Goal: Information Seeking & Learning: Learn about a topic

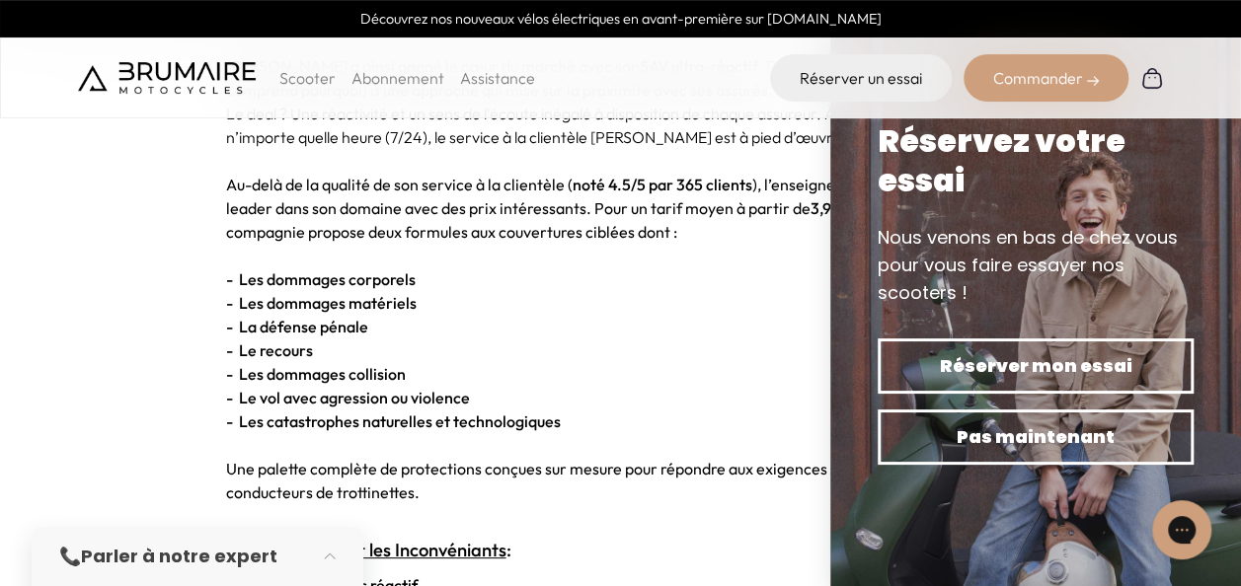
scroll to position [2197, 0]
click at [323, 402] on strong "- Le vol avec agression ou violence" at bounding box center [348, 399] width 244 height 20
drag, startPoint x: 323, startPoint y: 402, endPoint x: 342, endPoint y: 429, distance: 33.4
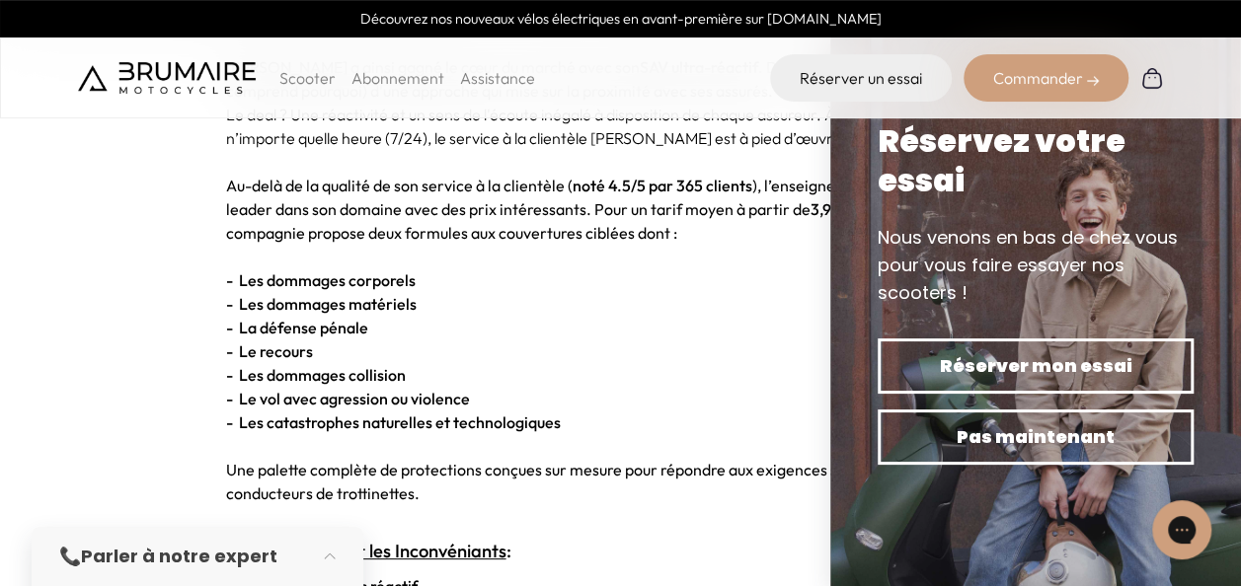
click at [342, 429] on strong "- Les catastrophes naturelles et technologiques" at bounding box center [393, 423] width 335 height 20
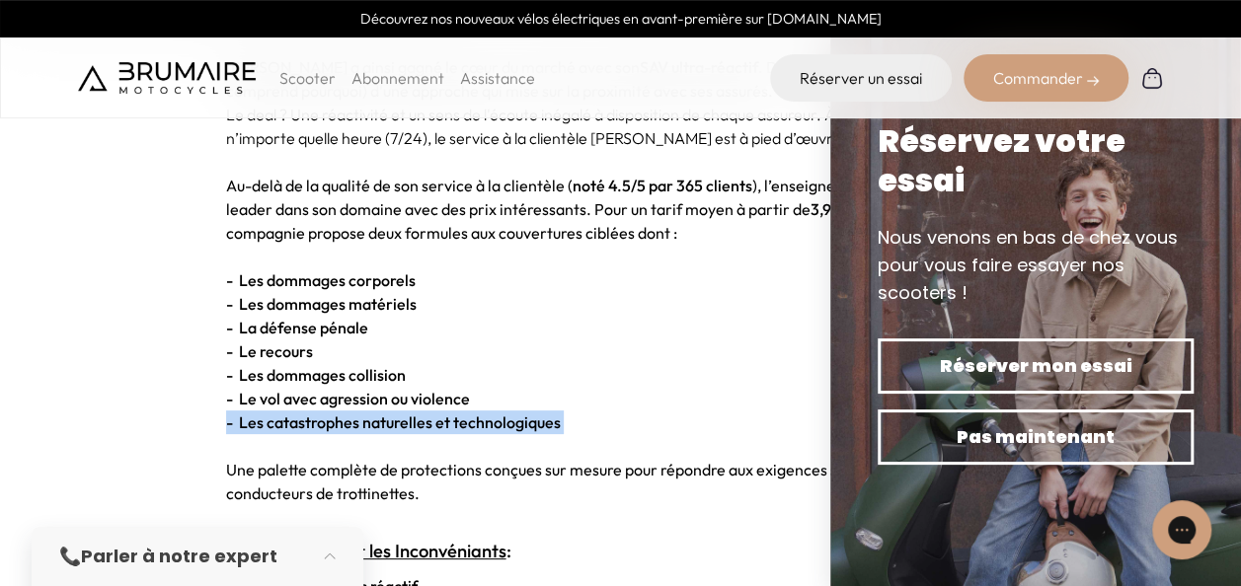
click at [342, 429] on strong "- Les catastrophes naturelles et technologiques" at bounding box center [393, 423] width 335 height 20
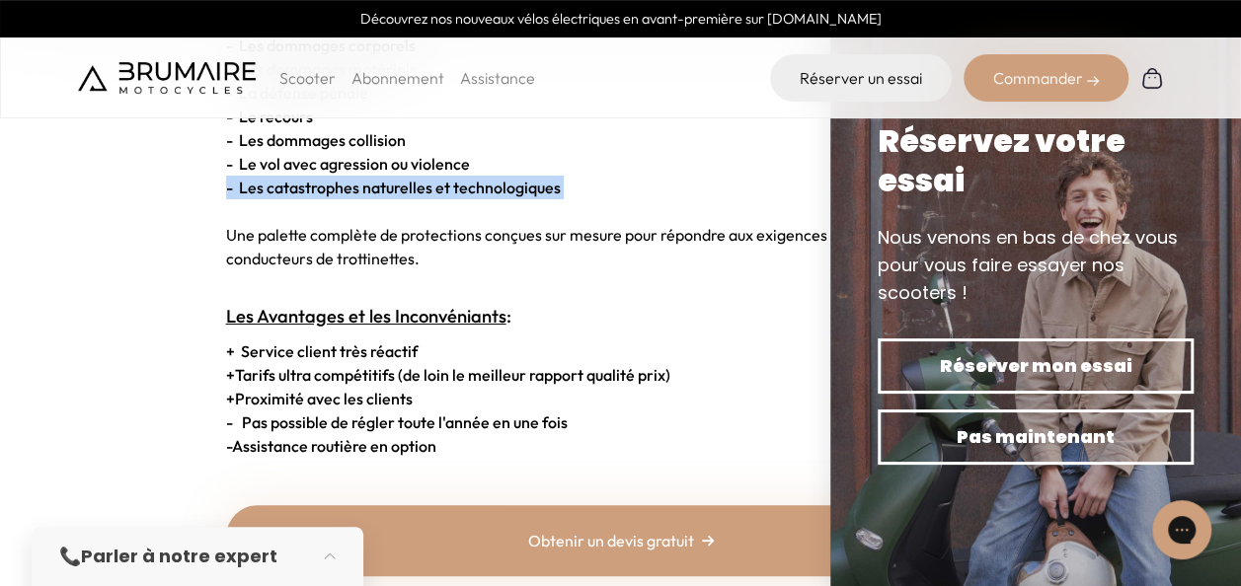
scroll to position [2431, 0]
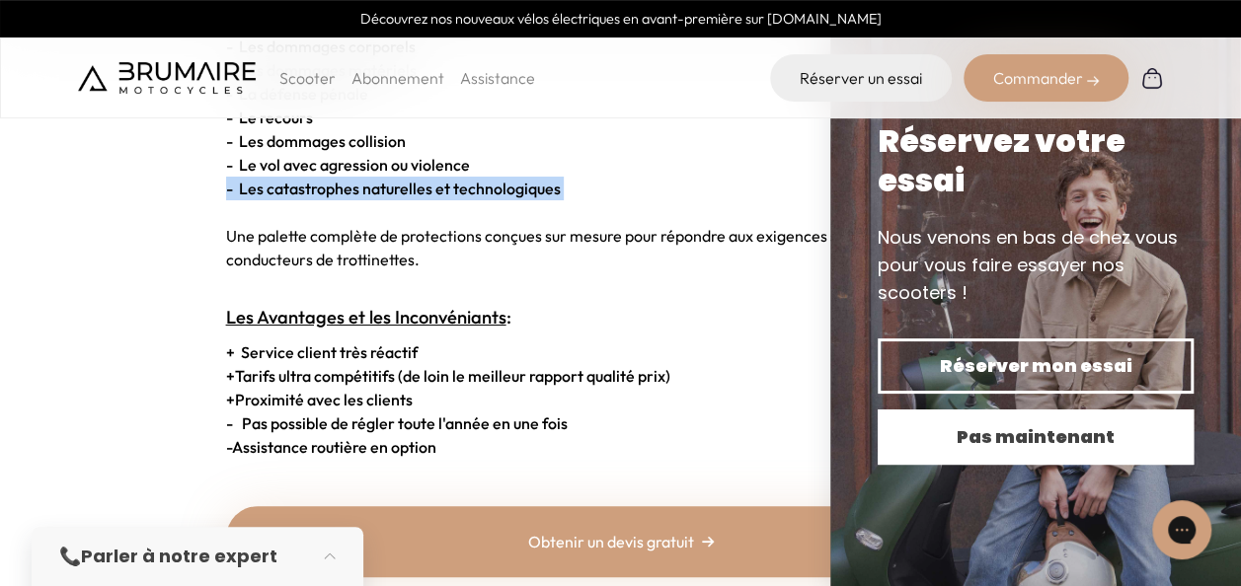
click at [1009, 442] on span "Pas maintenant" at bounding box center [1035, 437] width 247 height 28
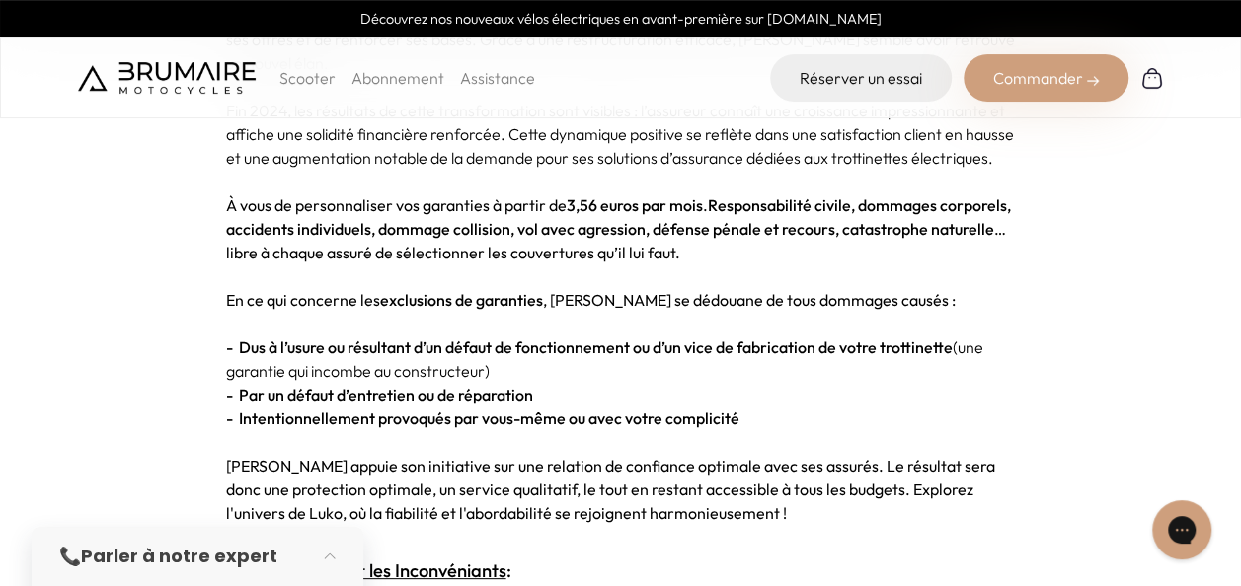
scroll to position [3301, 0]
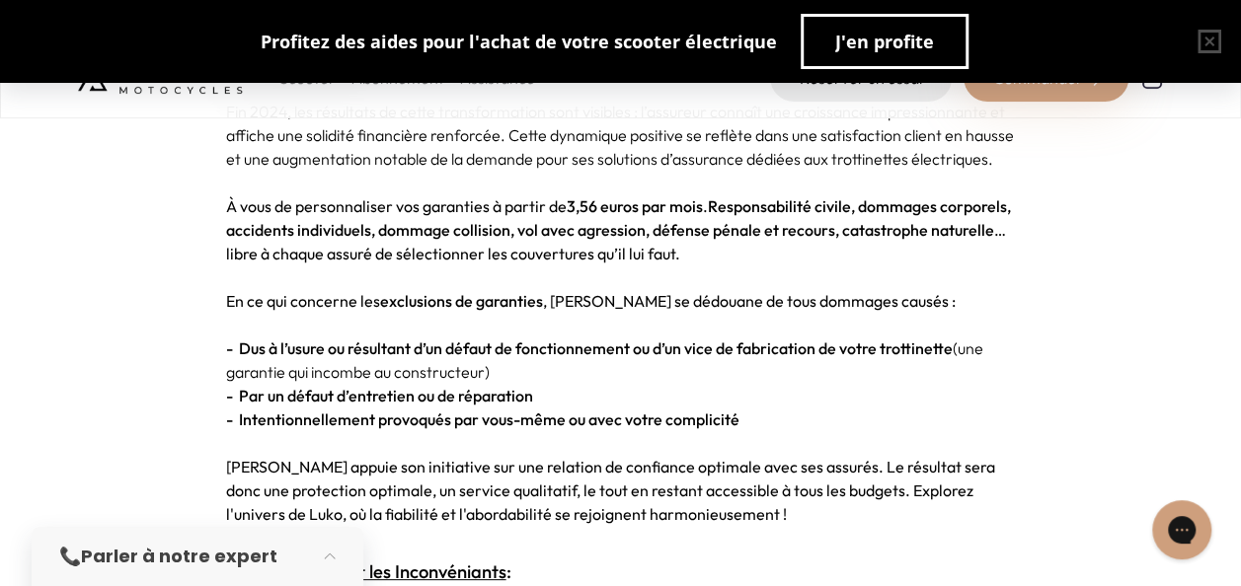
click at [330, 291] on span "En ce qui concerne les exclusions de garanties , [PERSON_NAME] se dédouane de t…" at bounding box center [590, 301] width 729 height 20
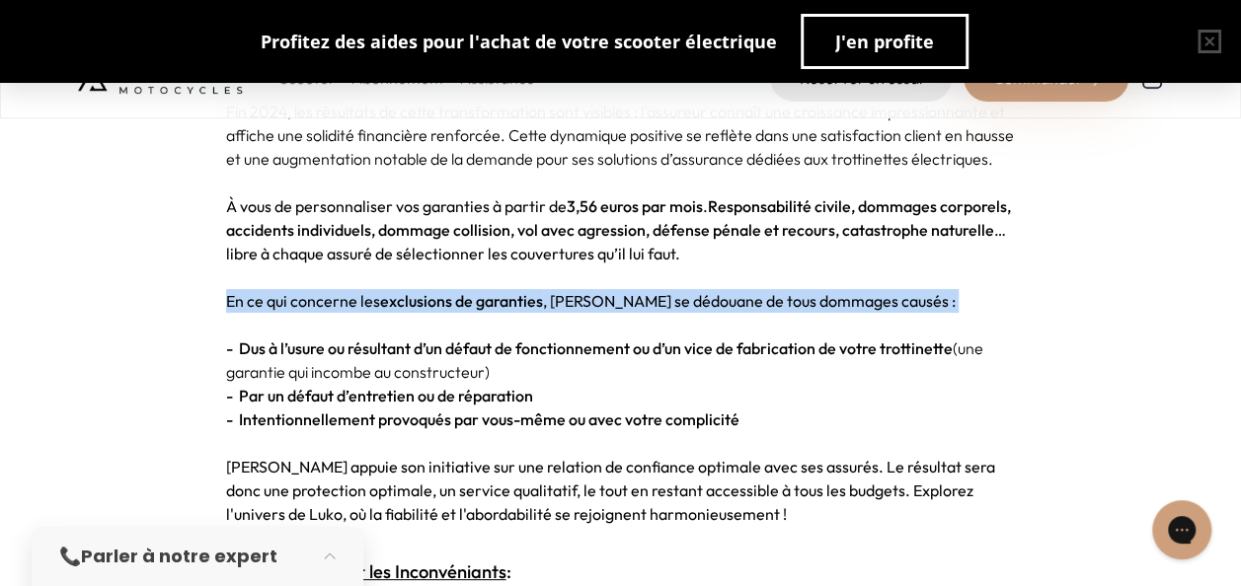
click at [330, 291] on span "En ce qui concerne les exclusions de garanties , [PERSON_NAME] se dédouane de t…" at bounding box center [590, 301] width 729 height 20
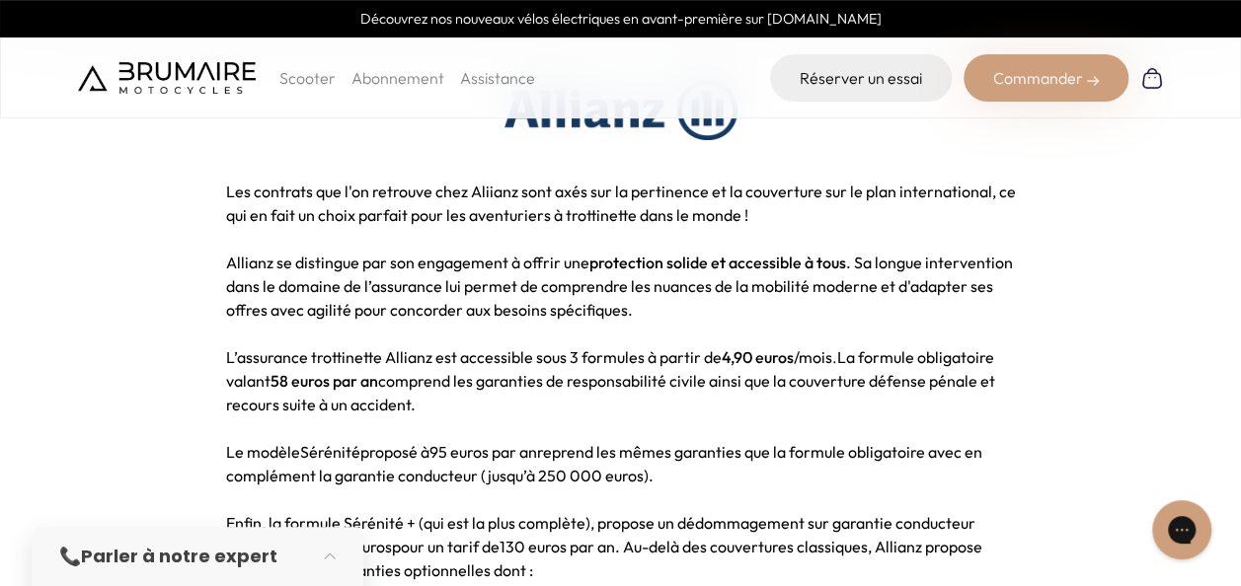
scroll to position [5008, 0]
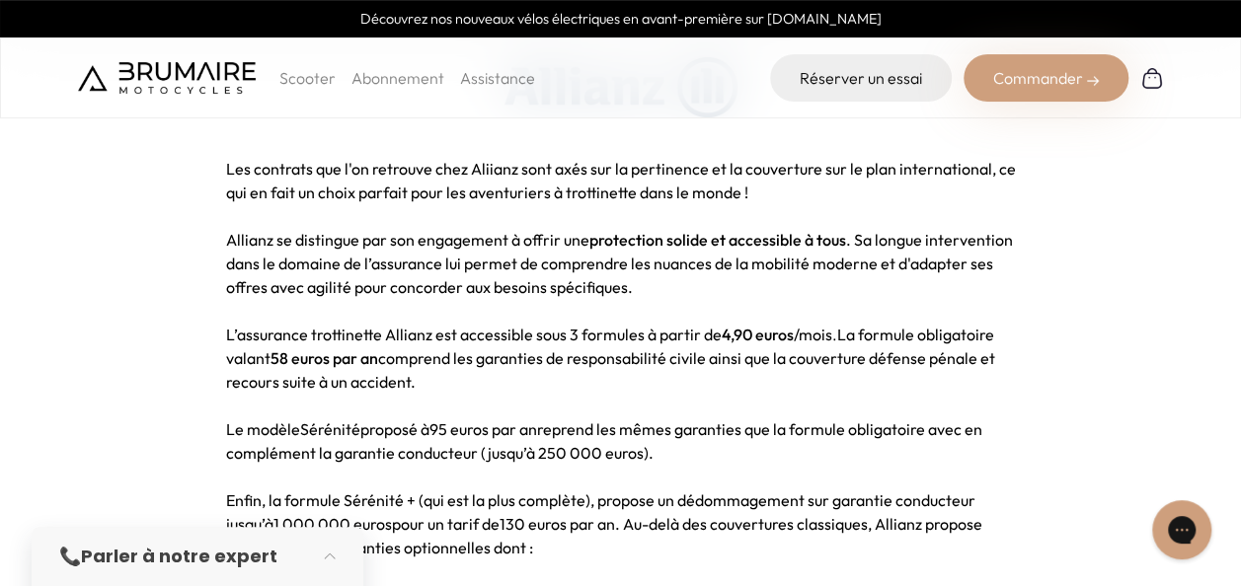
click at [329, 325] on span "L’assurance trottinette Allianz est accessible sous 3 formules à partir de 4,90…" at bounding box center [529, 335] width 606 height 20
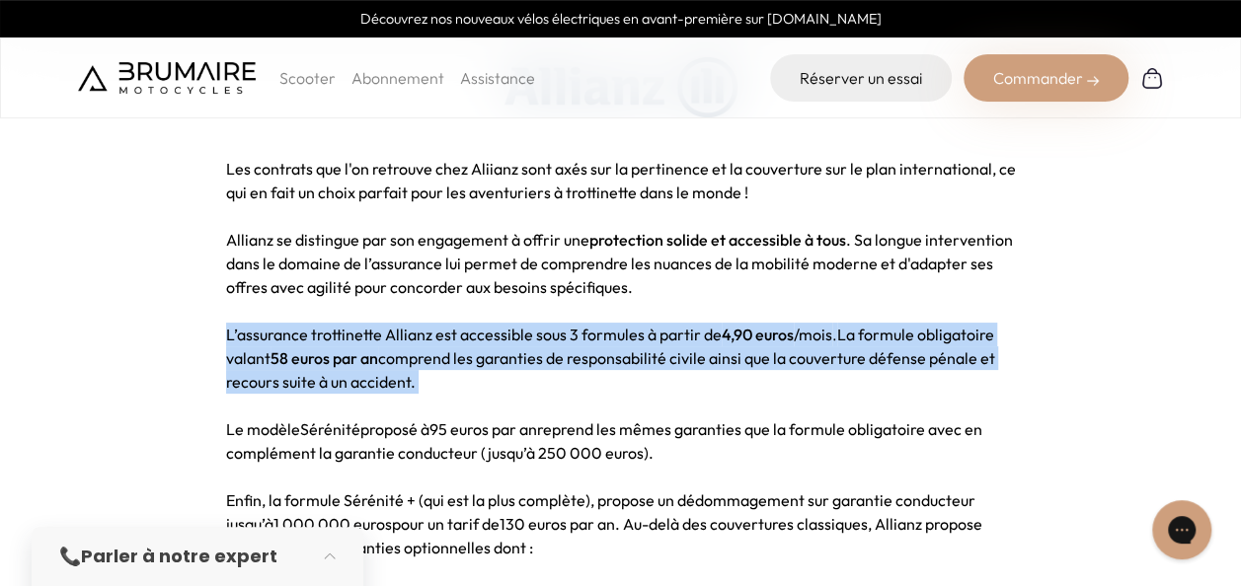
click at [329, 325] on span "L’assurance trottinette Allianz est accessible sous 3 formules à partir de 4,90…" at bounding box center [529, 335] width 606 height 20
click at [595, 325] on span "L’assurance trottinette Allianz est accessible sous 3 formules à partir de 4,90…" at bounding box center [529, 335] width 606 height 20
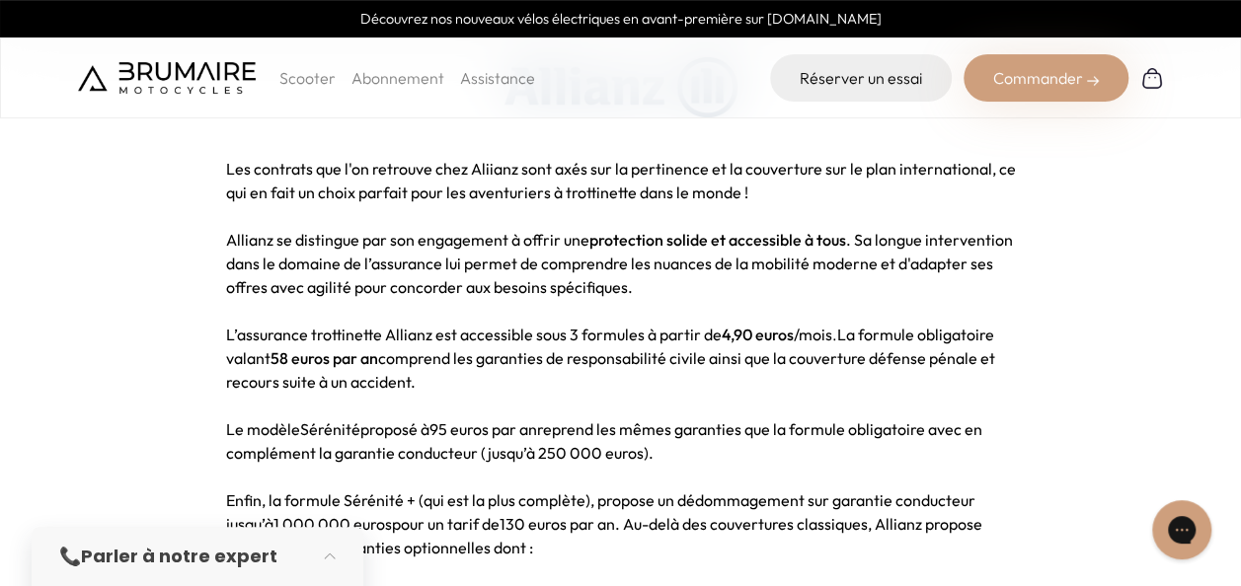
click at [289, 348] on strong "58 euros par an" at bounding box center [324, 358] width 108 height 20
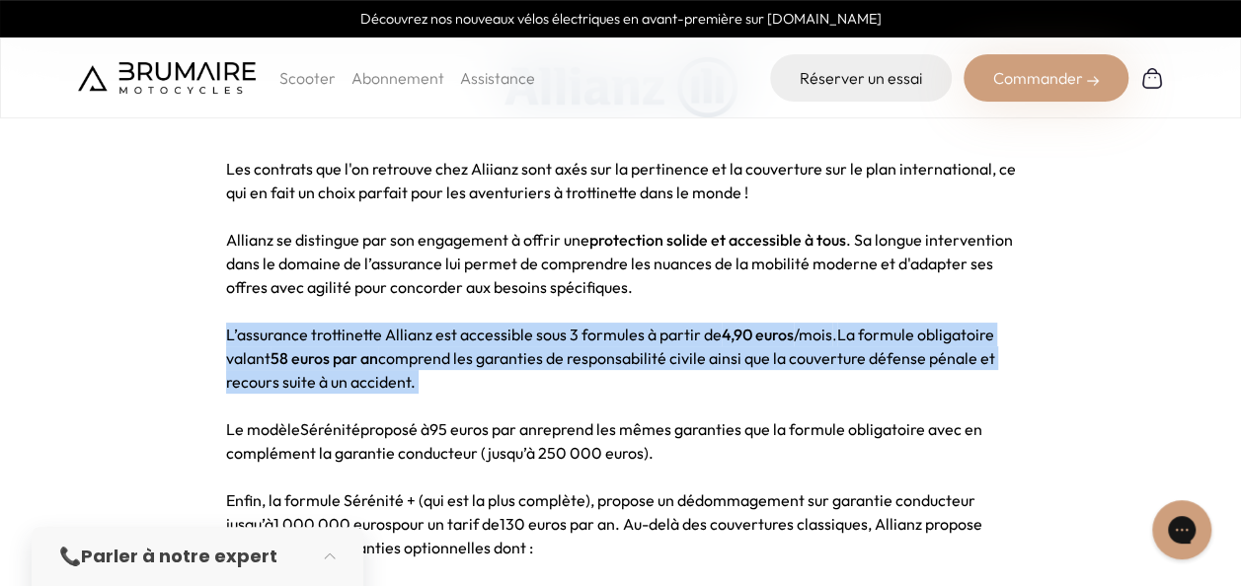
click at [289, 348] on strong "58 euros par an" at bounding box center [324, 358] width 108 height 20
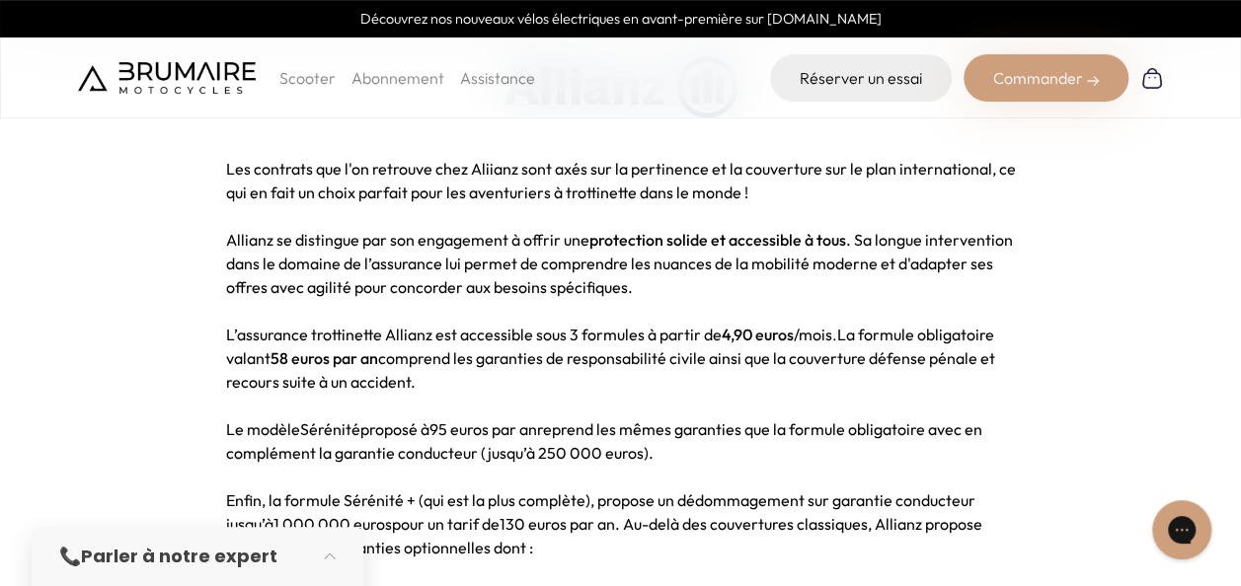
click at [609, 394] on p at bounding box center [621, 406] width 790 height 24
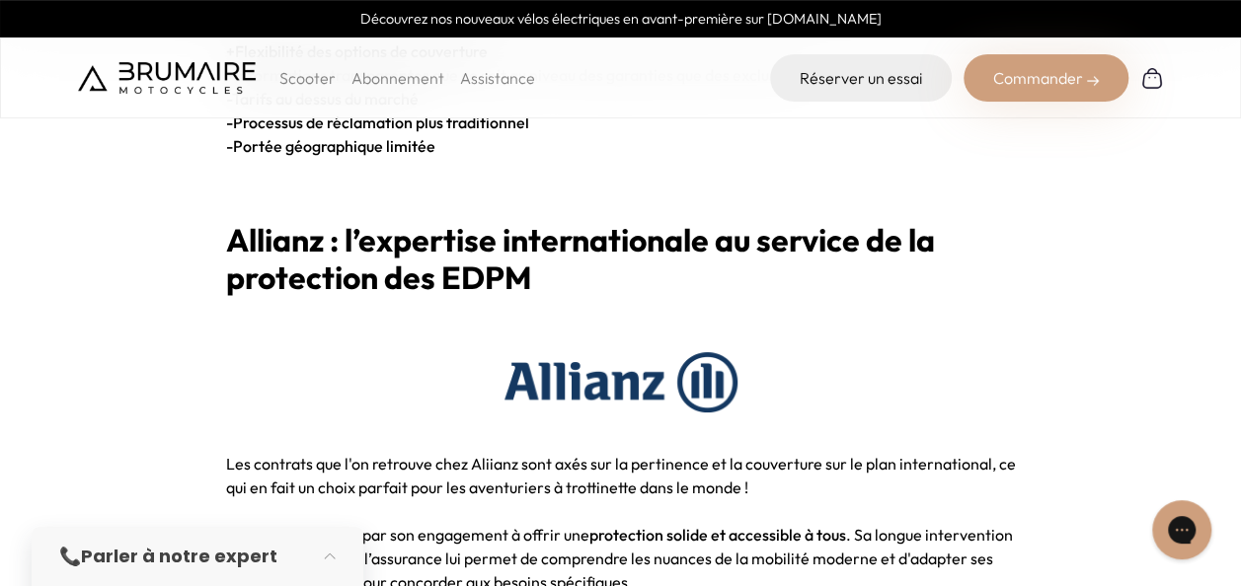
scroll to position [4962, 0]
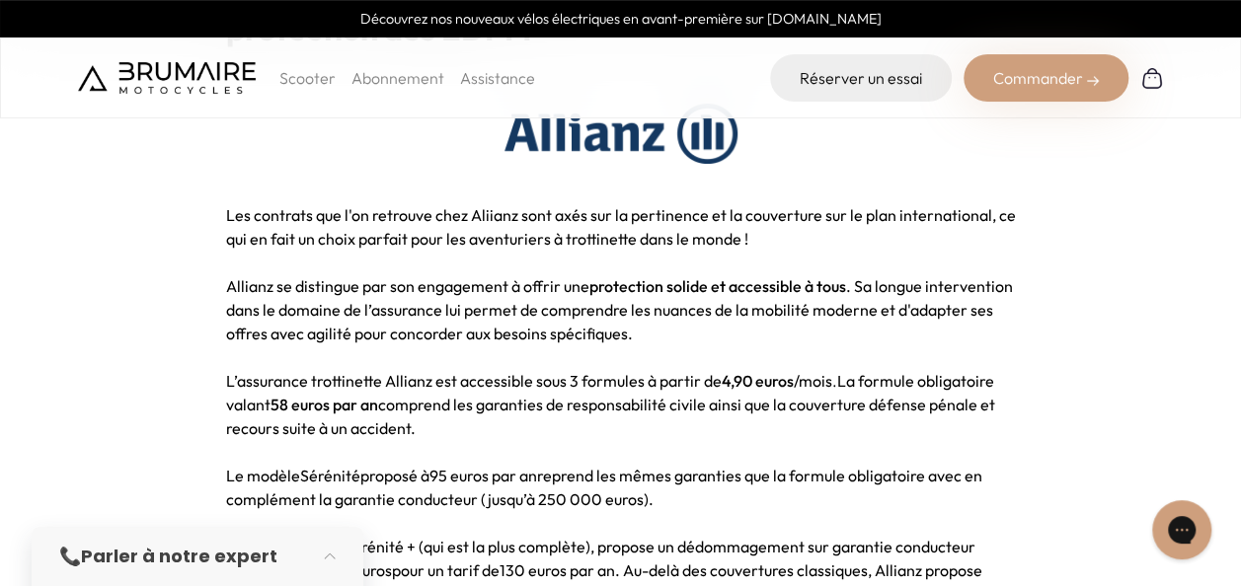
click at [438, 466] on strong "95 euros par an" at bounding box center [483, 476] width 108 height 20
